Goal: Task Accomplishment & Management: Complete application form

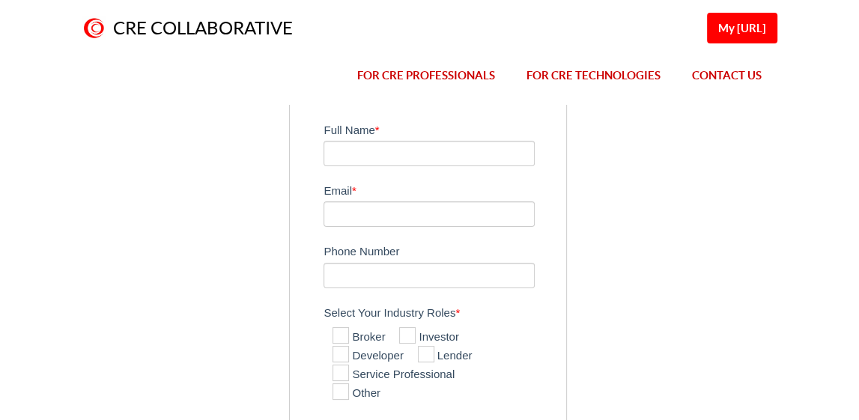
scroll to position [75, 0]
click at [411, 158] on input "Full Name *" at bounding box center [429, 152] width 211 height 25
type input "[PERSON_NAME]"
type input "[EMAIL_ADDRESS][DOMAIN_NAME]"
type input "3128061000"
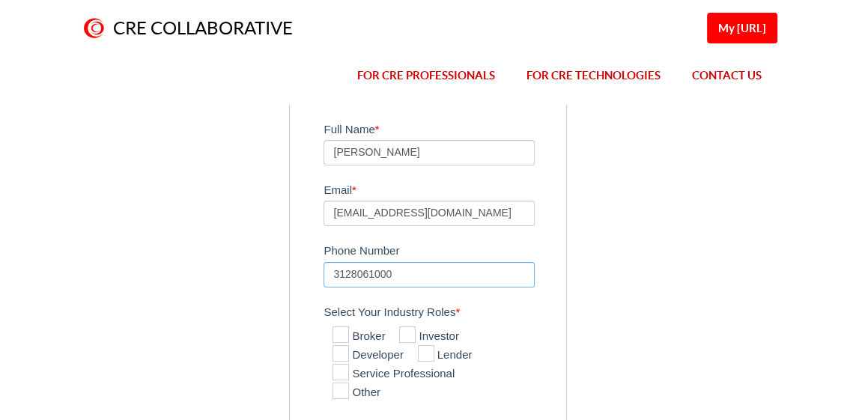
drag, startPoint x: 427, startPoint y: 274, endPoint x: 288, endPoint y: 283, distance: 139.7
click at [288, 283] on div "Access Application Form Please fill out the form below for consideration for ac…" at bounding box center [429, 306] width 303 height 558
click at [414, 334] on icon at bounding box center [407, 335] width 16 height 16
click at [409, 334] on input "Investor" at bounding box center [404, 336] width 10 height 10
checkbox input "true"
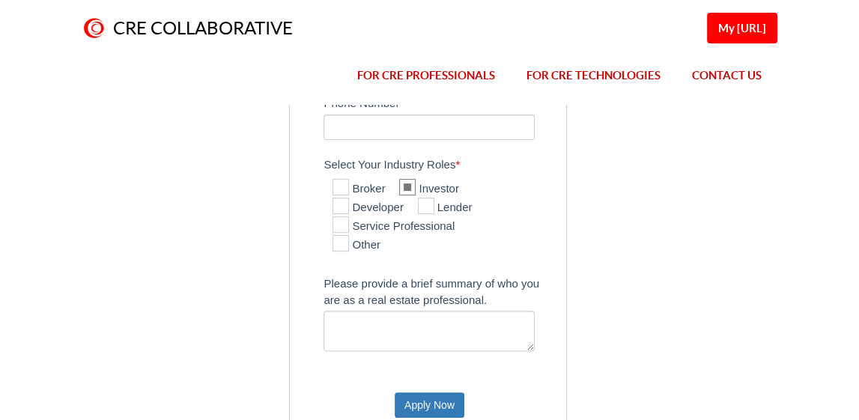
scroll to position [225, 0]
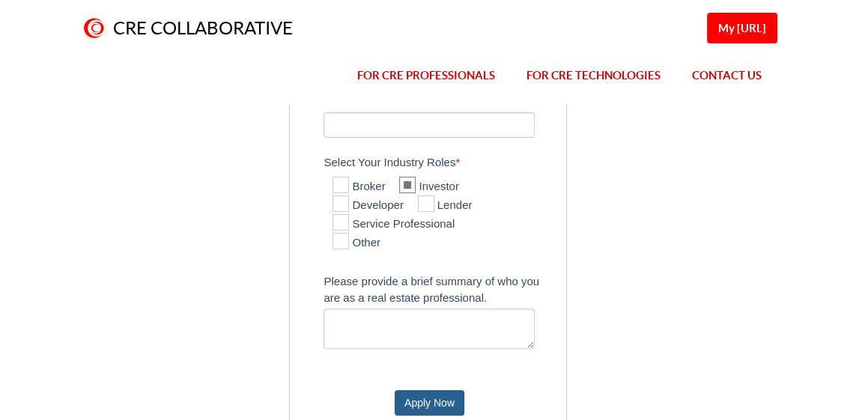
click at [453, 393] on button "Apply Now" at bounding box center [430, 402] width 70 height 25
